Goal: Find contact information: Find contact information

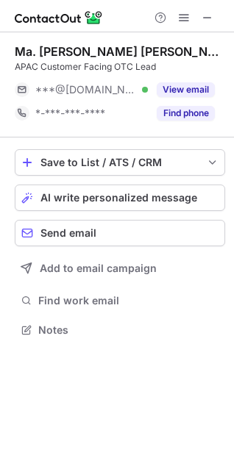
scroll to position [320, 234]
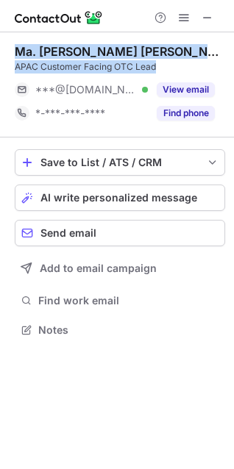
copy div "Ma. Anna Cecilia P. APAC Customer Facing OTC Lead"
drag, startPoint x: 14, startPoint y: 46, endPoint x: 182, endPoint y: 61, distance: 168.3
click at [182, 61] on div "Ma. Anna Cecilia P. APAC Customer Facing OTC Lead ***@gmail.com Verified View e…" at bounding box center [117, 192] width 234 height 320
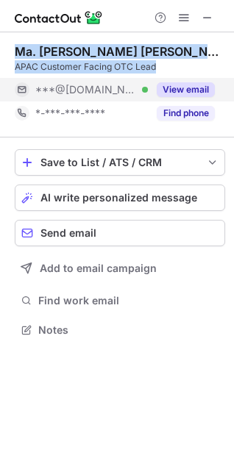
click at [198, 88] on button "View email" at bounding box center [186, 89] width 58 height 15
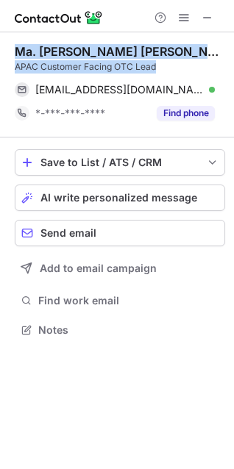
click at [169, 62] on div "APAC Customer Facing OTC Lead" at bounding box center [120, 66] width 210 height 13
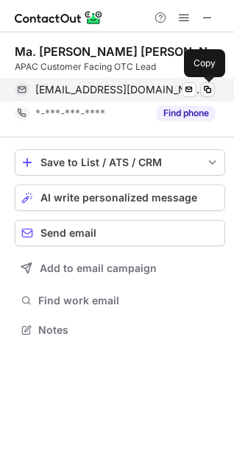
click at [203, 90] on span at bounding box center [208, 90] width 12 height 12
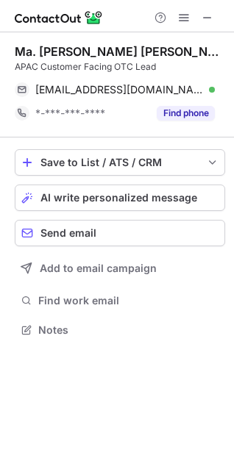
click at [216, 17] on div at bounding box center [184, 18] width 71 height 18
click at [208, 18] on span at bounding box center [208, 18] width 12 height 12
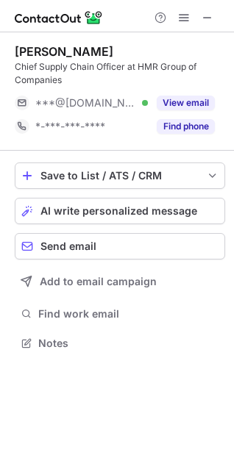
scroll to position [333, 234]
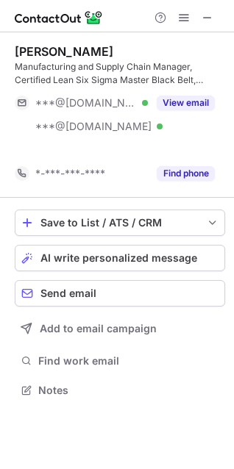
scroll to position [357, 234]
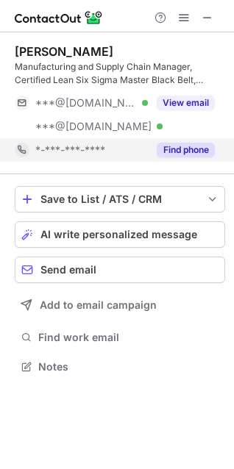
click at [169, 147] on button "Find phone" at bounding box center [186, 150] width 58 height 15
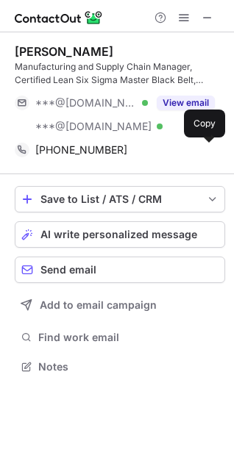
drag, startPoint x: 205, startPoint y: 149, endPoint x: 217, endPoint y: 185, distance: 37.9
click at [205, 149] on span at bounding box center [208, 150] width 12 height 12
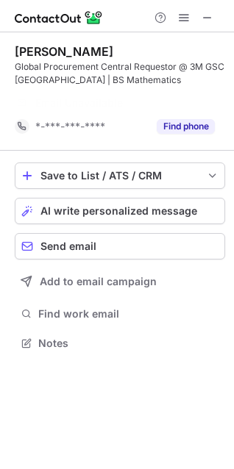
scroll to position [310, 234]
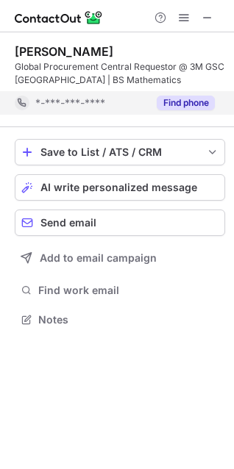
click at [166, 103] on button "Find phone" at bounding box center [186, 103] width 58 height 15
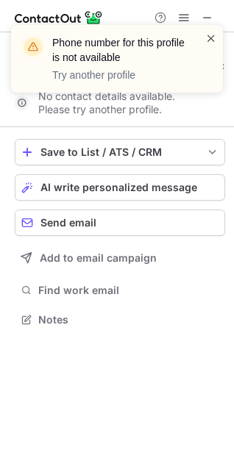
click at [210, 39] on span at bounding box center [211, 38] width 12 height 15
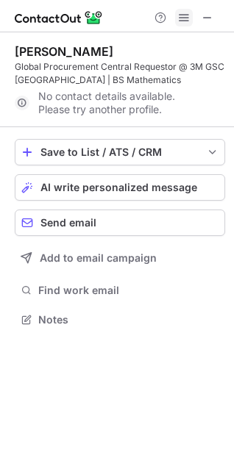
drag, startPoint x: 210, startPoint y: 21, endPoint x: 175, endPoint y: 21, distance: 35.3
click at [210, 21] on span at bounding box center [208, 18] width 12 height 12
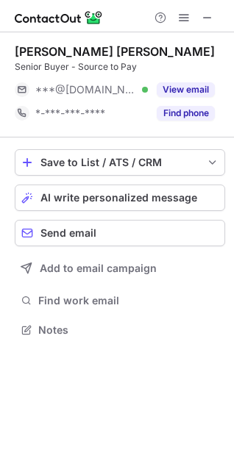
scroll to position [320, 234]
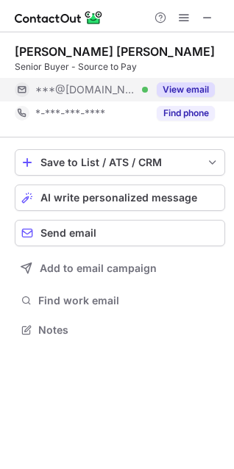
click at [173, 88] on button "View email" at bounding box center [186, 89] width 58 height 15
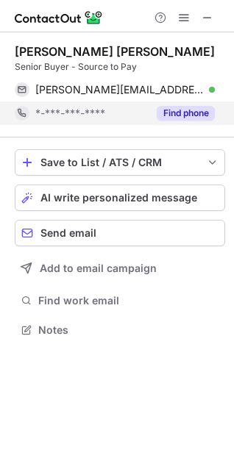
click at [174, 122] on div "Find phone" at bounding box center [181, 113] width 67 height 24
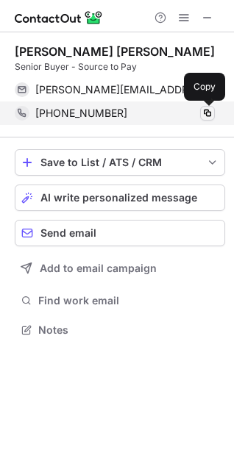
click at [204, 113] on span at bounding box center [208, 113] width 12 height 12
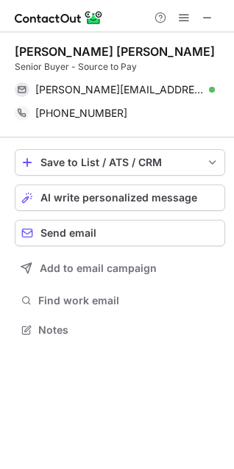
click at [53, 24] on img at bounding box center [59, 18] width 88 height 18
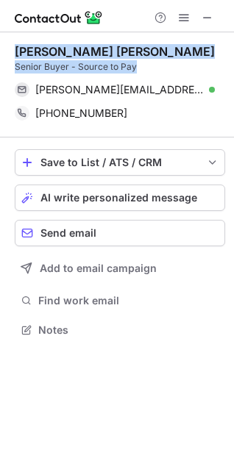
copy div "[PERSON_NAME] [PERSON_NAME] Senior Buyer - Source to Pay"
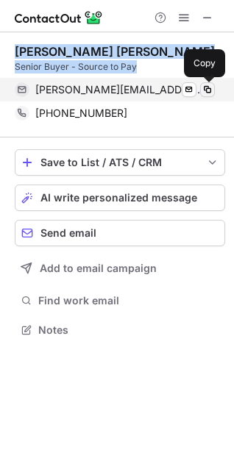
click at [211, 85] on span at bounding box center [208, 90] width 12 height 12
